Goal: Transaction & Acquisition: Purchase product/service

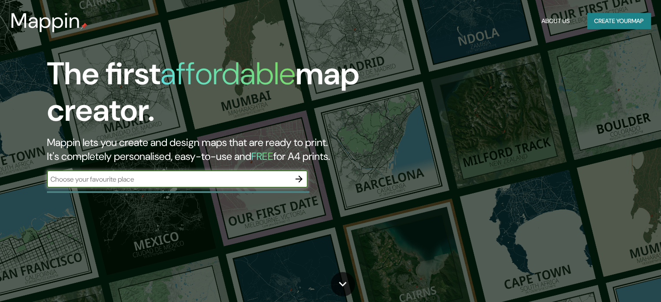
click at [198, 181] on input "text" at bounding box center [168, 179] width 243 height 10
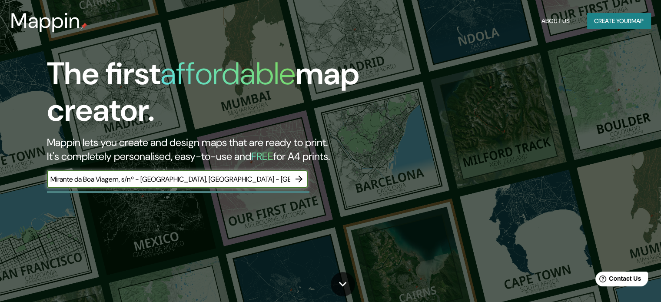
type input "Mirante da Boa Viagem, s/nº - Boa Viagem, Niterói - RJ, 24210-390, Brasil"
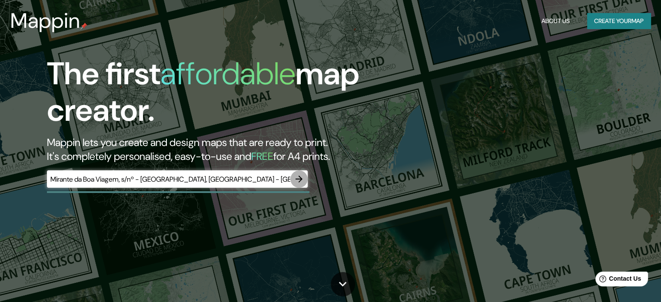
click at [300, 179] on icon "button" at bounding box center [298, 178] width 7 height 7
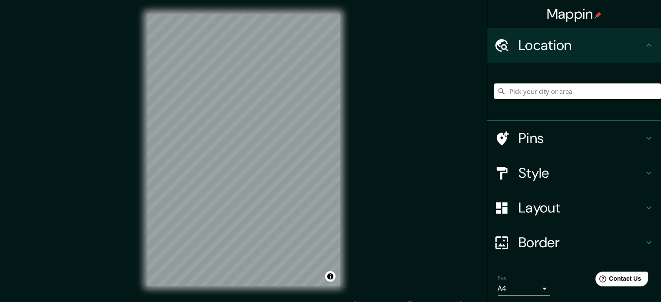
click at [530, 90] on input "Pick your city or area" at bounding box center [577, 91] width 167 height 16
paste input "Mirante da Boa Viagem, s/nº - Boa Viagem, Niterói - RJ, 24210-390, Brasil"
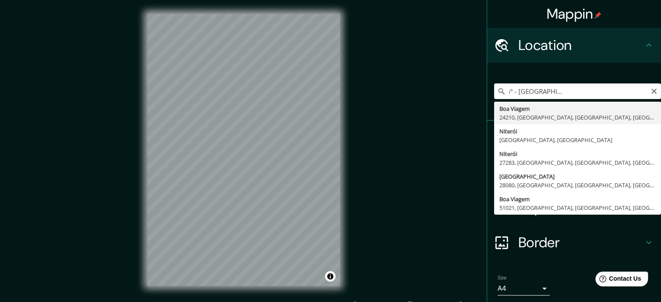
type input "Boa Viagem, 24210, Niterói, Río de Janeiro, Brasil"
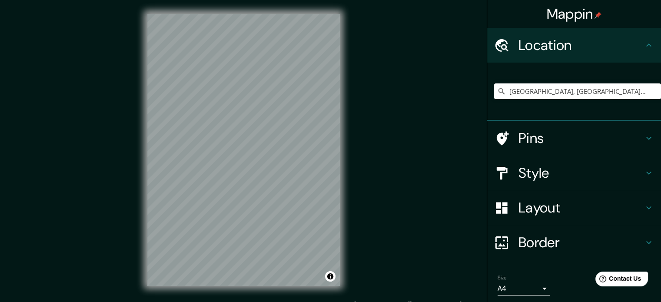
click at [525, 203] on h4 "Layout" at bounding box center [580, 207] width 125 height 17
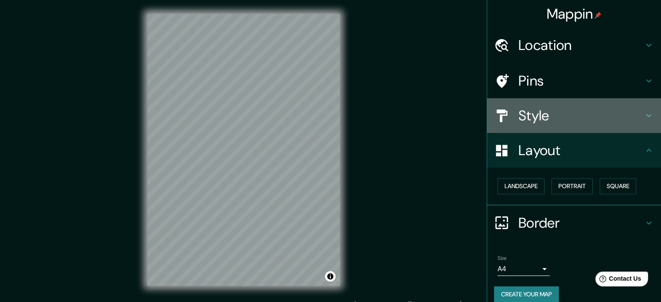
click at [518, 121] on h4 "Style" at bounding box center [580, 115] width 125 height 17
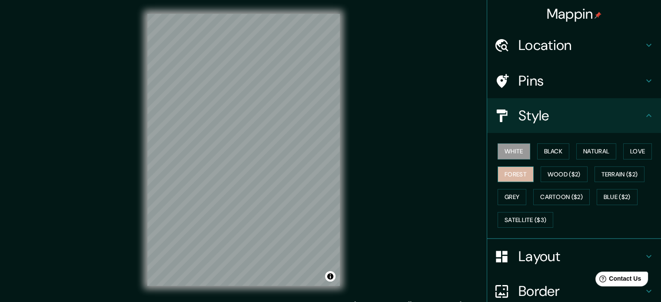
click at [514, 175] on button "Forest" at bounding box center [515, 174] width 36 height 16
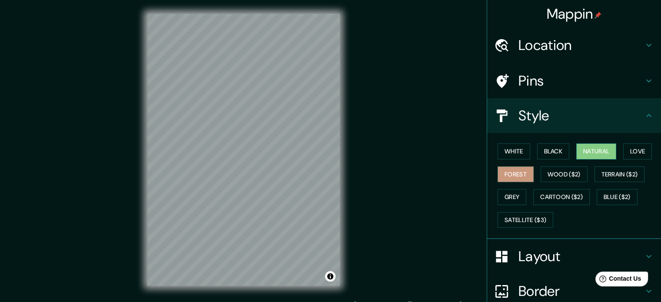
click at [583, 152] on button "Natural" at bounding box center [596, 151] width 40 height 16
click at [517, 170] on button "Forest" at bounding box center [515, 174] width 36 height 16
click at [511, 157] on button "White" at bounding box center [513, 151] width 33 height 16
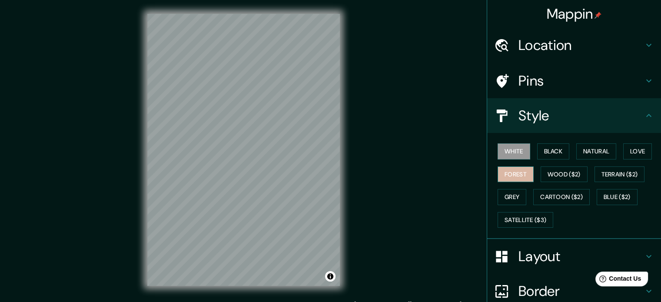
click at [508, 169] on button "Forest" at bounding box center [515, 174] width 36 height 16
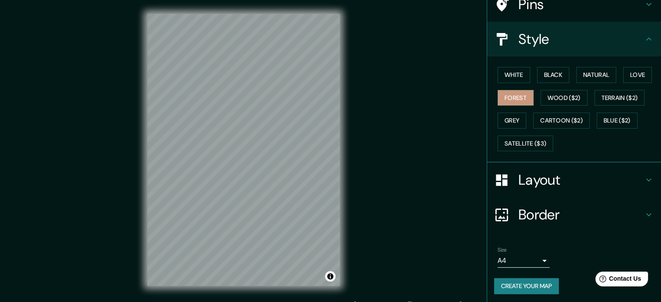
scroll to position [77, 0]
click at [525, 282] on button "Create your map" at bounding box center [526, 285] width 65 height 16
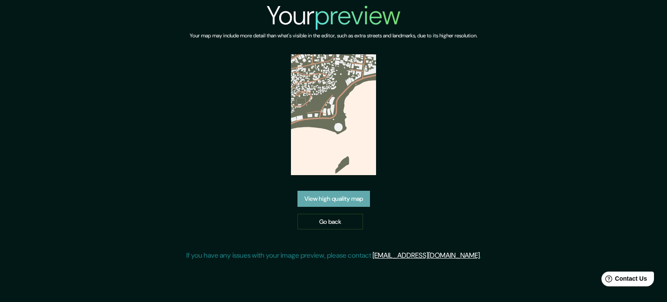
click at [330, 191] on link "View high quality map" at bounding box center [334, 199] width 73 height 16
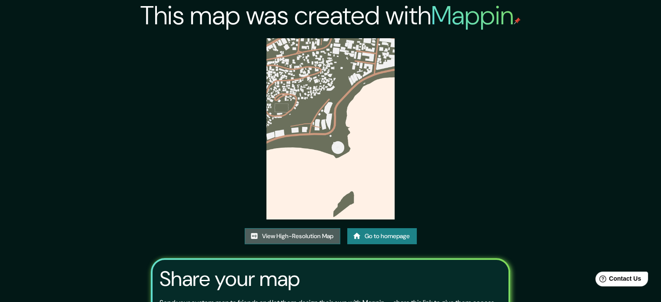
click at [292, 234] on link "View High-Resolution Map" at bounding box center [293, 236] width 96 height 16
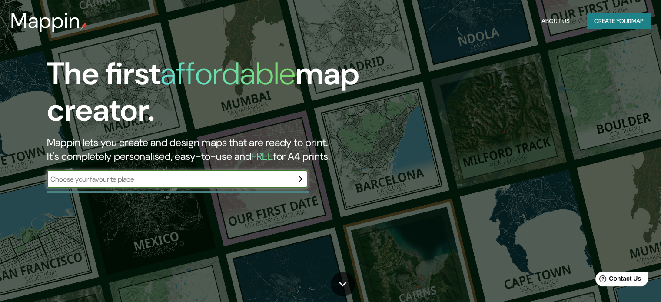
click at [298, 179] on icon "button" at bounding box center [298, 178] width 7 height 7
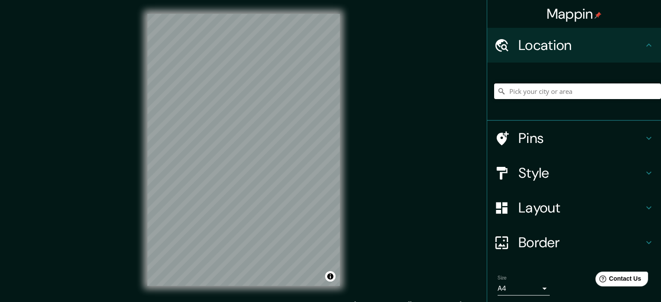
click at [529, 96] on input "Pick your city or area" at bounding box center [577, 91] width 167 height 16
paste input "Av. del Zinc, s/n, 33490 [GEOGRAPHIC_DATA], [GEOGRAPHIC_DATA], [GEOGRAPHIC_DATA]"
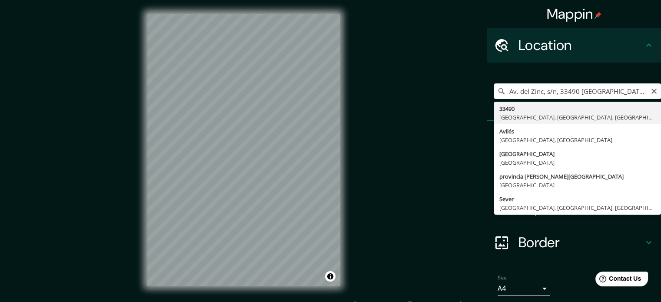
type input "33490, [GEOGRAPHIC_DATA], [GEOGRAPHIC_DATA], [GEOGRAPHIC_DATA]"
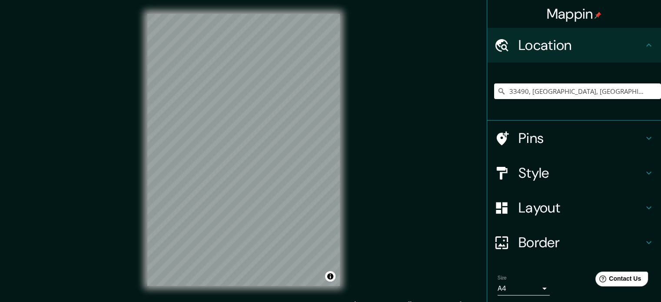
click at [532, 177] on h4 "Style" at bounding box center [580, 172] width 125 height 17
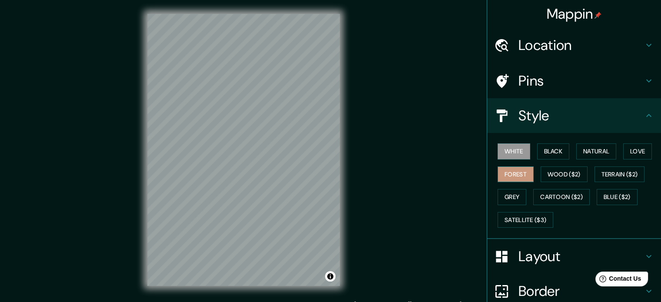
click at [510, 172] on button "Forest" at bounding box center [515, 174] width 36 height 16
click at [513, 194] on button "Grey" at bounding box center [511, 197] width 29 height 16
click at [519, 150] on button "White" at bounding box center [513, 151] width 33 height 16
click at [547, 146] on button "Black" at bounding box center [553, 151] width 33 height 16
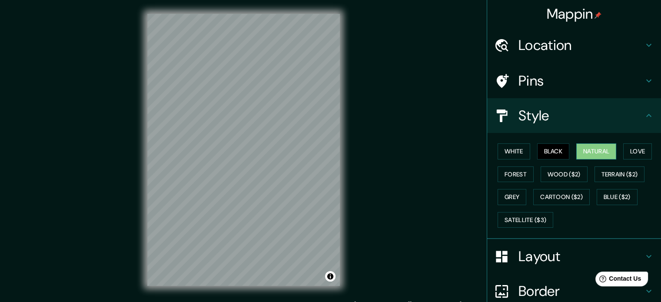
click at [586, 148] on button "Natural" at bounding box center [596, 151] width 40 height 16
click at [511, 172] on button "Forest" at bounding box center [515, 174] width 36 height 16
click at [535, 83] on h4 "Pins" at bounding box center [580, 80] width 125 height 17
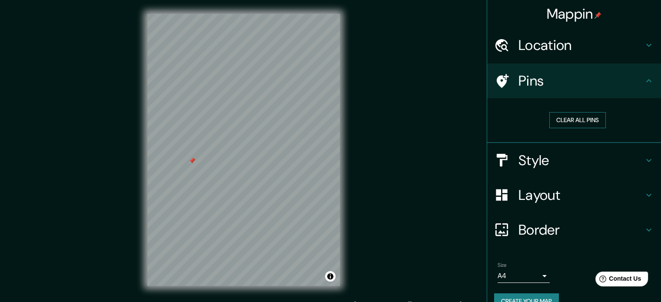
click at [562, 119] on button "Clear all pins" at bounding box center [577, 120] width 56 height 16
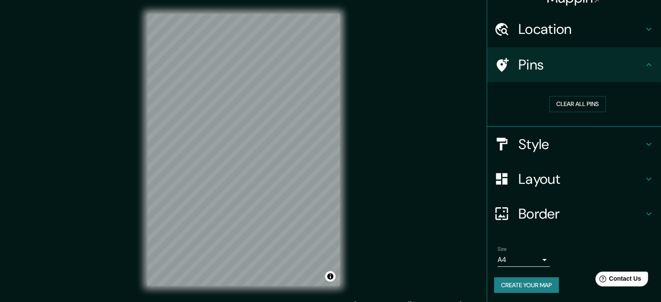
scroll to position [17, 0]
click at [530, 279] on button "Create your map" at bounding box center [526, 285] width 65 height 16
